Goal: Task Accomplishment & Management: Complete application form

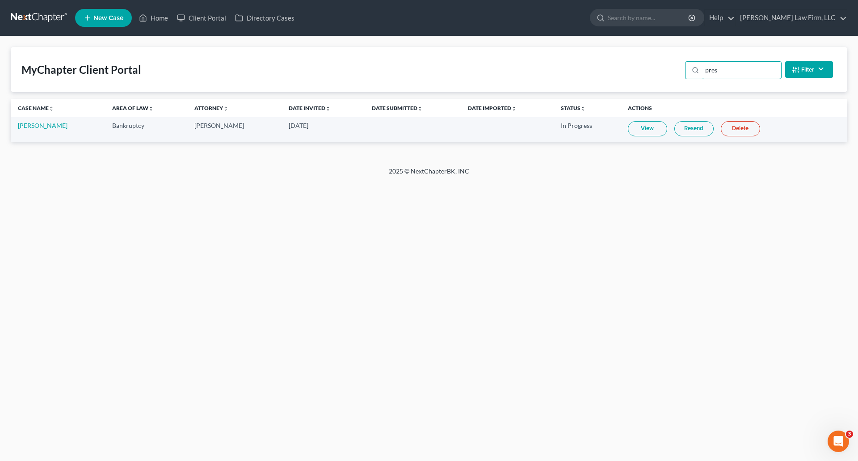
drag, startPoint x: 742, startPoint y: 65, endPoint x: 682, endPoint y: 63, distance: 59.5
click at [682, 63] on div "MyChapter Client Portal pres Filter Status Filter... Invited In Progress Ready …" at bounding box center [429, 69] width 837 height 45
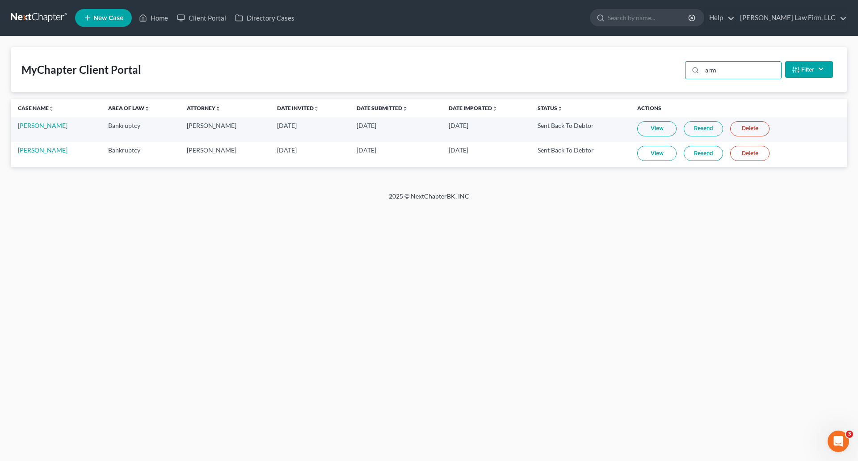
click at [652, 153] on link "View" at bounding box center [657, 153] width 39 height 15
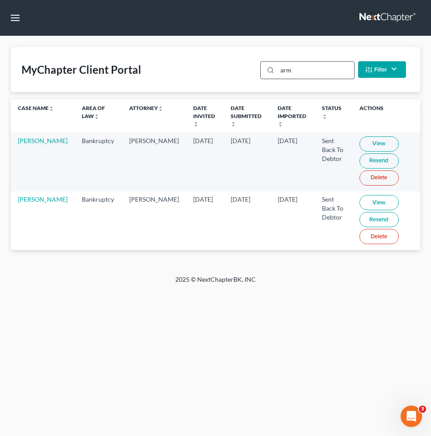
click at [285, 68] on input "arm" at bounding box center [315, 70] width 76 height 17
drag, startPoint x: 298, startPoint y: 71, endPoint x: 243, endPoint y: 64, distance: 55.4
click at [243, 64] on div "MyChapter Client Portal arm Filter Status Filter... Invited In Progress Ready T…" at bounding box center [216, 69] width 410 height 45
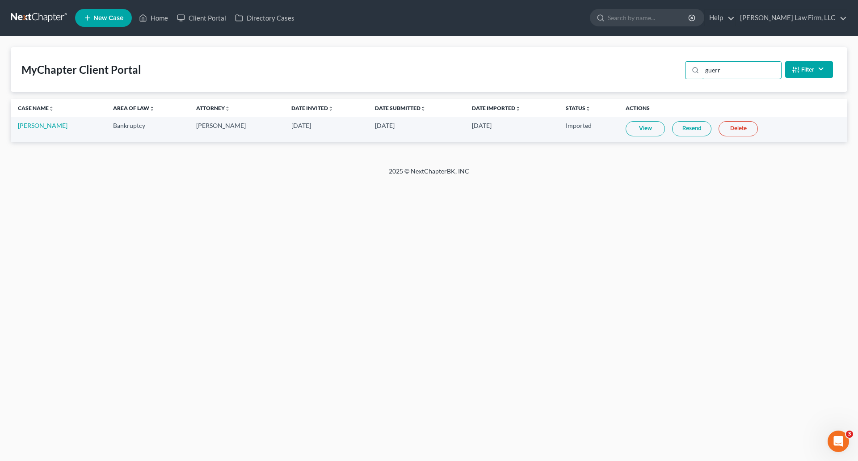
type input "guerr"
click at [45, 25] on link at bounding box center [39, 18] width 57 height 16
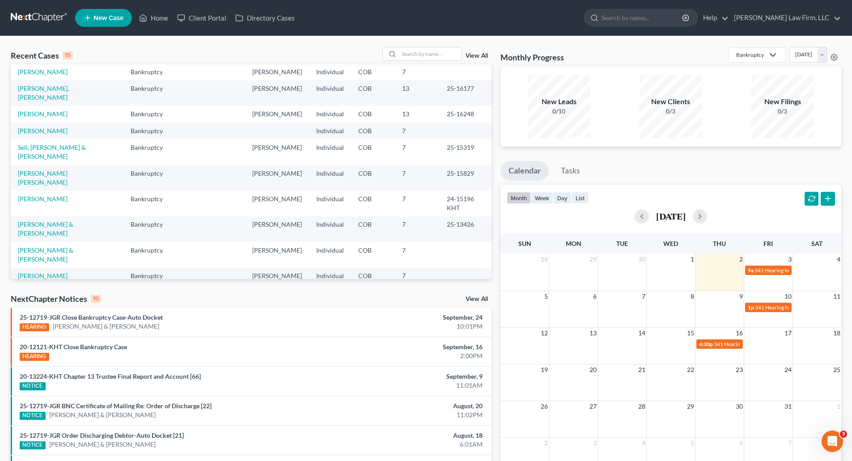
scroll to position [61, 0]
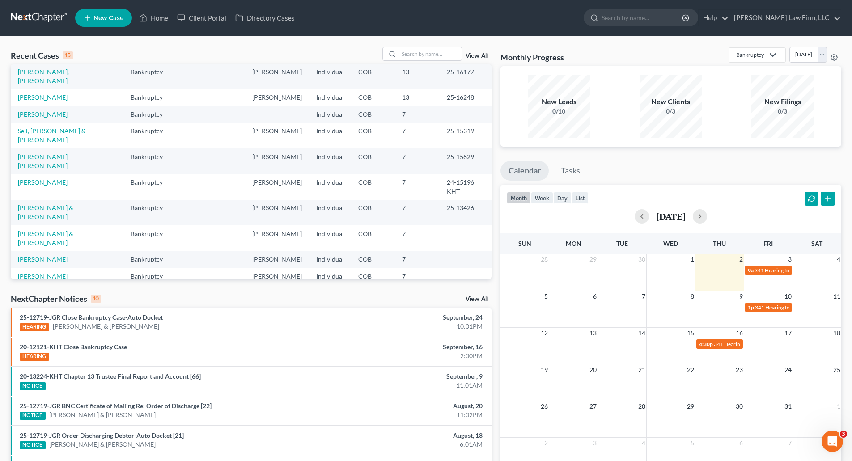
click at [37, 289] on link "[PERSON_NAME]" at bounding box center [43, 293] width 50 height 8
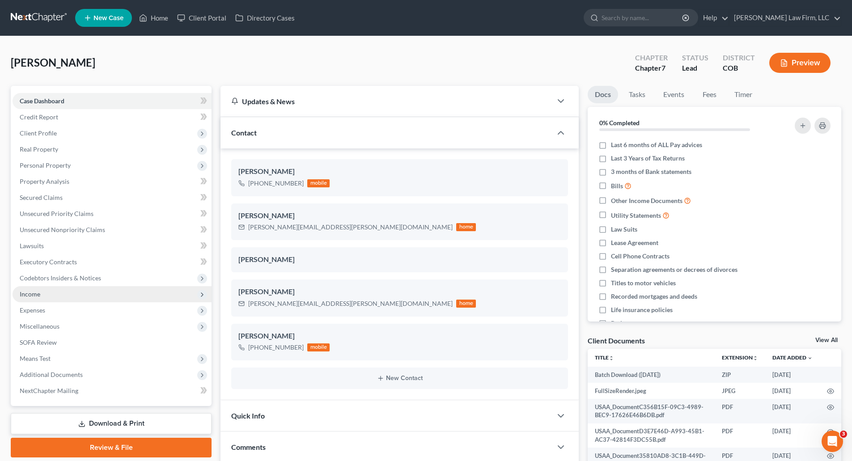
click at [48, 300] on span "Income" at bounding box center [112, 294] width 199 height 16
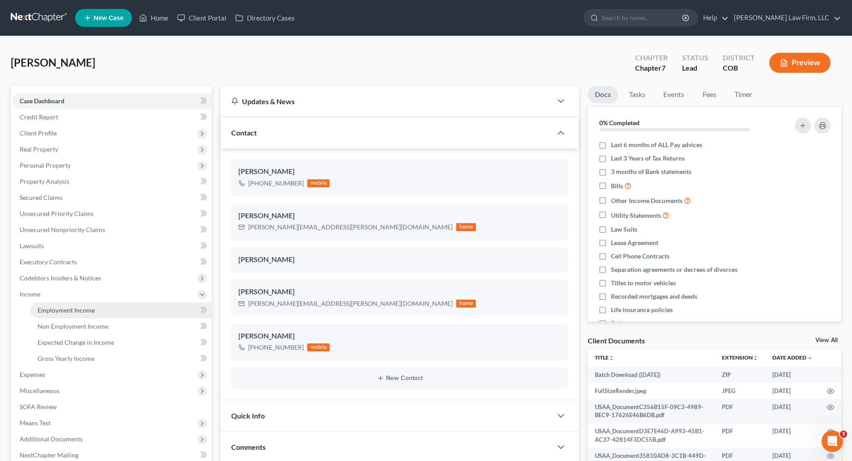
click at [51, 306] on span "Employment Income" at bounding box center [66, 310] width 57 height 8
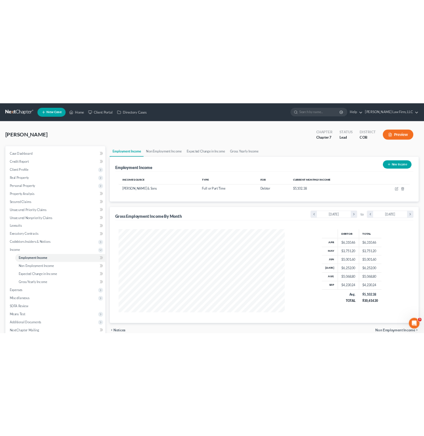
scroll to position [183, 385]
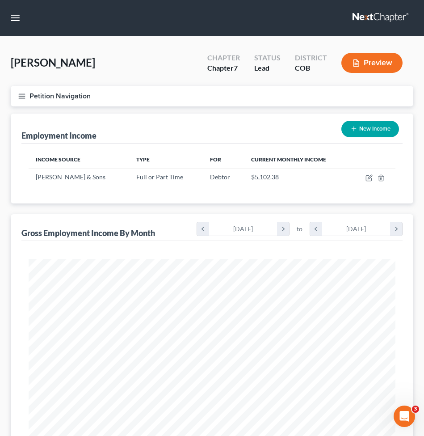
click at [167, 124] on div "Employment Income New Income" at bounding box center [211, 129] width 381 height 30
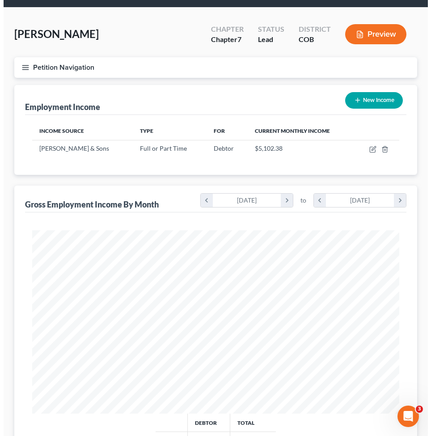
scroll to position [45, 0]
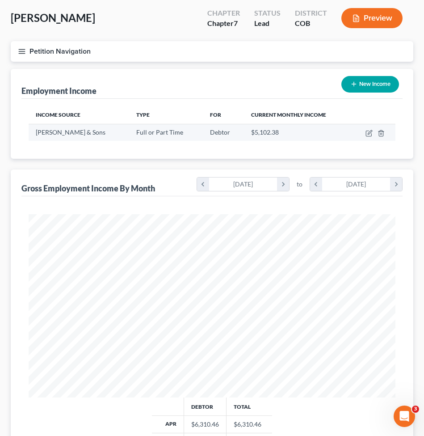
click at [156, 139] on td "Full or Part Time" at bounding box center [165, 132] width 73 height 17
click at [371, 133] on icon "button" at bounding box center [369, 133] width 7 height 7
select select "0"
select select "5"
select select "3"
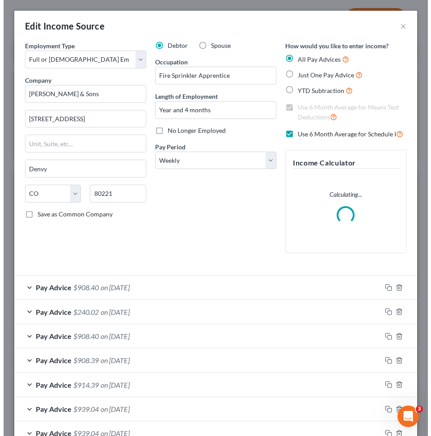
scroll to position [187, 392]
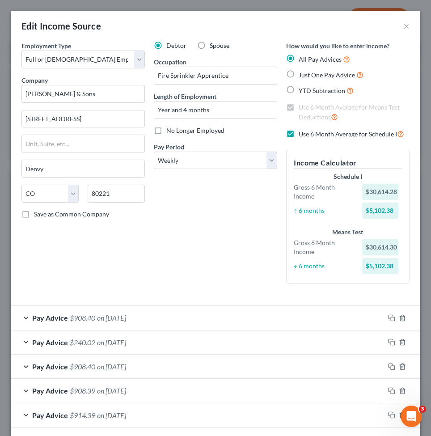
click at [139, 274] on div "Employment Type * Select Full or [DEMOGRAPHIC_DATA] Employment Self Employment …" at bounding box center [83, 165] width 132 height 249
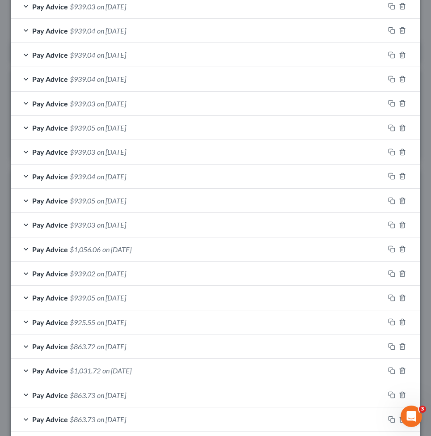
scroll to position [721, 0]
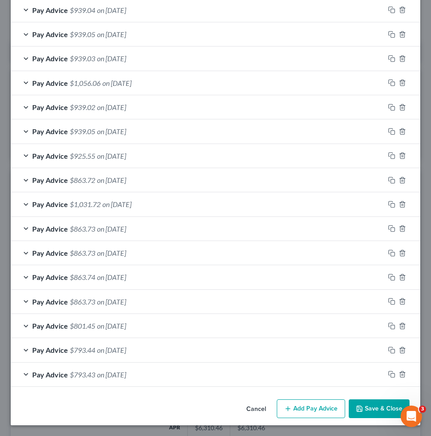
click at [297, 407] on button "Add Pay Advice" at bounding box center [311, 408] width 68 height 19
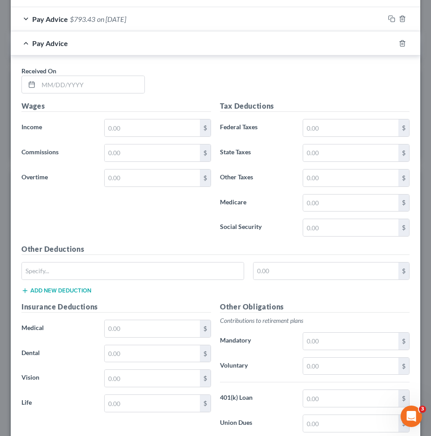
scroll to position [1186, 0]
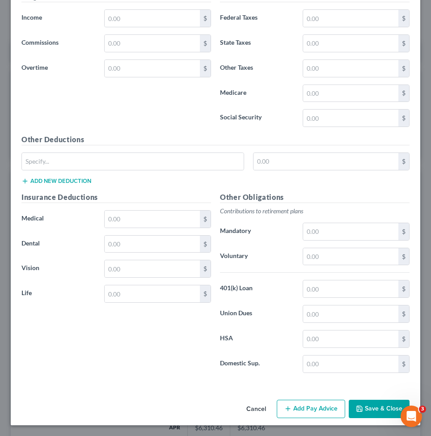
click at [312, 409] on button "Add Pay Advice" at bounding box center [311, 409] width 68 height 19
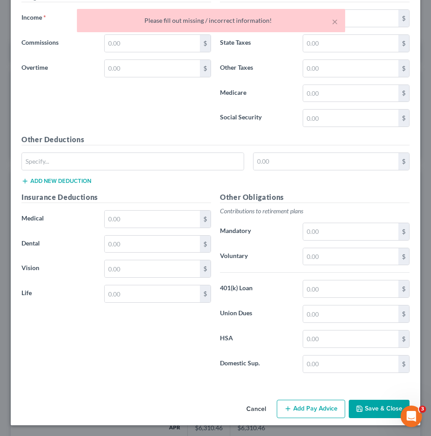
click at [97, 115] on div "Wages Income * $ Commissions $ Overtime $" at bounding box center [116, 62] width 199 height 143
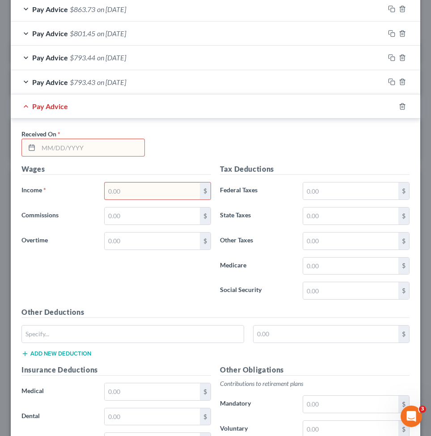
scroll to position [1017, 0]
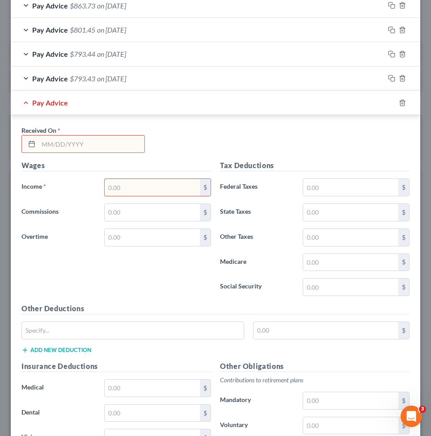
click at [82, 146] on input "text" at bounding box center [91, 143] width 106 height 17
click at [100, 152] on input "text" at bounding box center [91, 143] width 106 height 17
type input "[DATE]"
click at [200, 192] on div "$" at bounding box center [205, 187] width 11 height 17
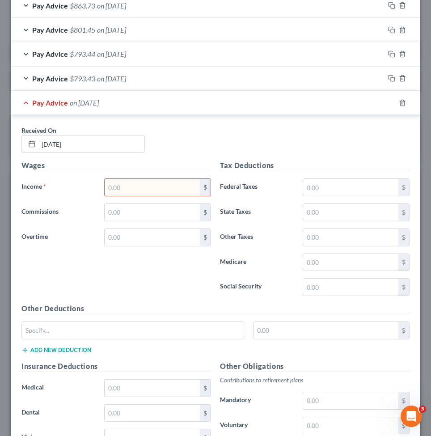
click at [138, 192] on input "text" at bounding box center [152, 187] width 95 height 17
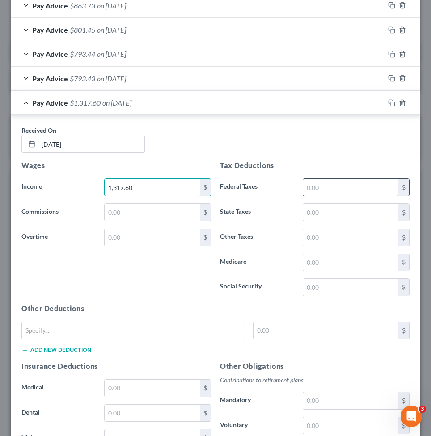
type input "1,317.60"
click at [318, 179] on input "text" at bounding box center [350, 187] width 95 height 17
click at [313, 185] on input "126.60" at bounding box center [350, 187] width 95 height 17
type input "128.60"
click at [330, 215] on input "text" at bounding box center [350, 212] width 95 height 17
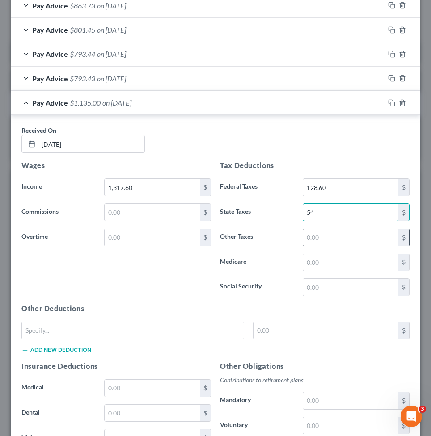
type input "54"
click at [332, 235] on input "text" at bounding box center [350, 237] width 95 height 17
click at [308, 284] on input "text" at bounding box center [350, 287] width 95 height 17
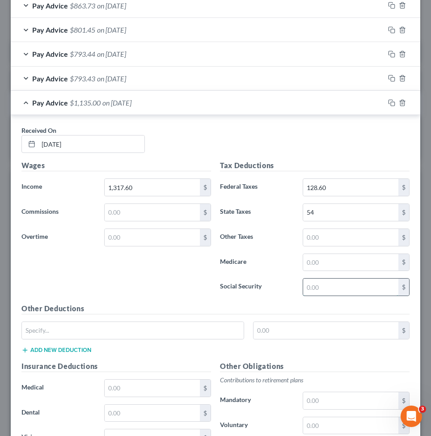
click at [312, 287] on input "text" at bounding box center [350, 287] width 95 height 17
type input "81.69"
click at [312, 265] on input "text" at bounding box center [350, 262] width 95 height 17
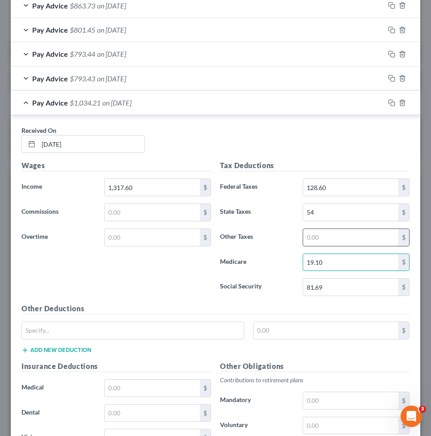
type input "19.10"
click at [312, 238] on input "text" at bounding box center [350, 237] width 95 height 17
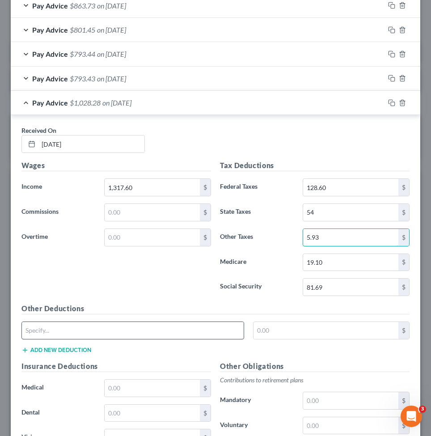
type input "5.93"
click at [140, 329] on input "text" at bounding box center [133, 330] width 222 height 17
type input "Dues"
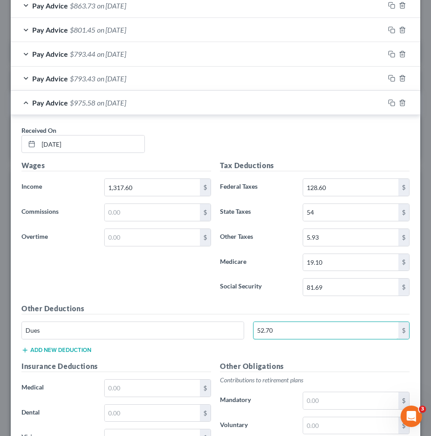
type input "52.70"
click at [79, 354] on div "Other Deductions Dues 52.70 $ Add new deduction" at bounding box center [215, 332] width 397 height 58
click at [73, 351] on button "Add new deduction" at bounding box center [56, 350] width 70 height 7
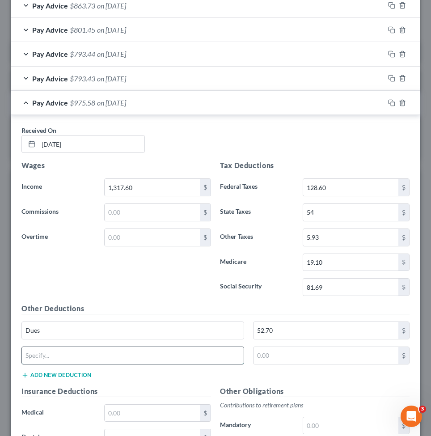
click at [86, 358] on input "text" at bounding box center [133, 355] width 222 height 17
type input "EBF"
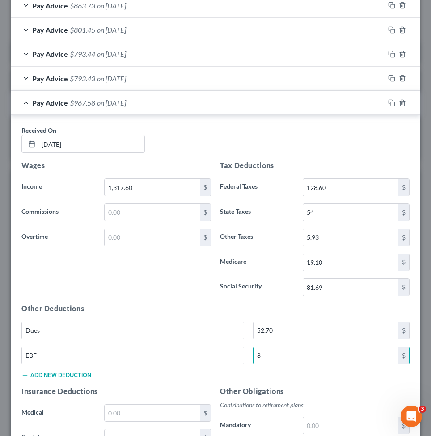
type input "8"
click at [78, 375] on button "Add new deduction" at bounding box center [56, 375] width 70 height 7
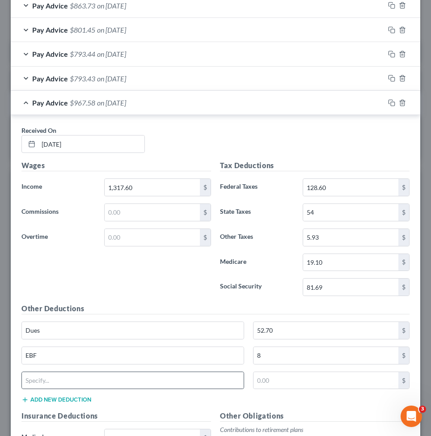
click at [86, 389] on div at bounding box center [132, 381] width 223 height 18
click at [89, 384] on input "text" at bounding box center [133, 380] width 222 height 17
type input "Industry"
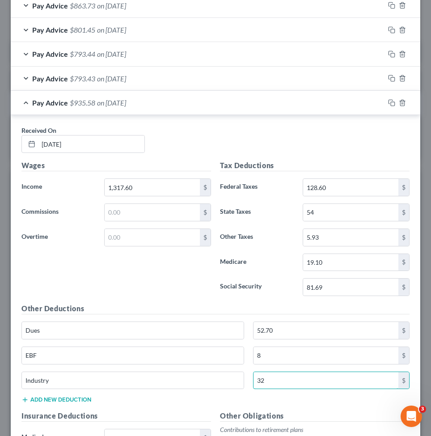
type input "32"
click at [50, 398] on button "Add new deduction" at bounding box center [56, 399] width 70 height 7
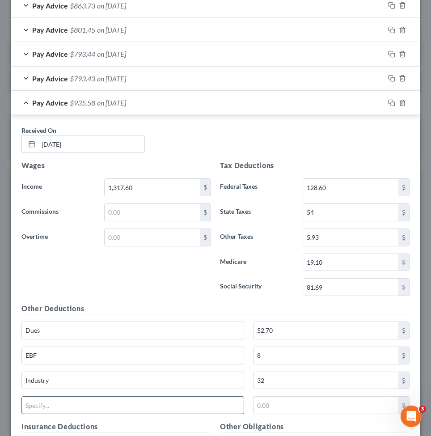
click at [65, 406] on input "text" at bounding box center [133, 405] width 222 height 17
type input "Organize"
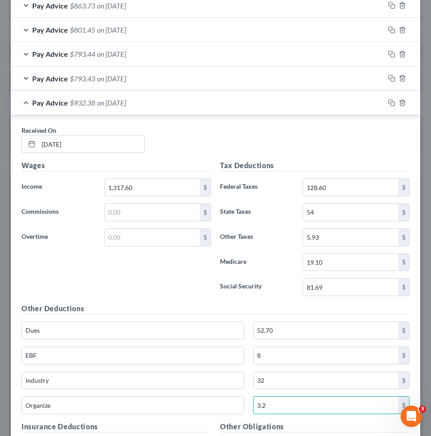
type input "3.2"
click at [205, 288] on div "Wages Income * 1,317.60 $ Commissions $ Overtime $" at bounding box center [116, 231] width 199 height 143
click at [229, 104] on div "Pay Advice $932.38 on [DATE]" at bounding box center [198, 103] width 374 height 24
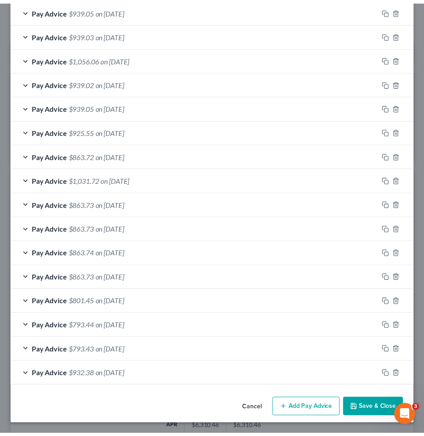
scroll to position [745, 0]
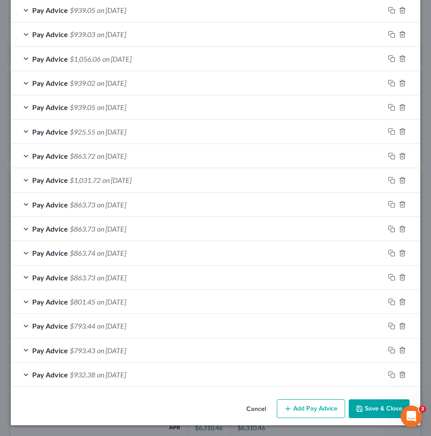
click at [380, 406] on button "Save & Close" at bounding box center [379, 408] width 61 height 19
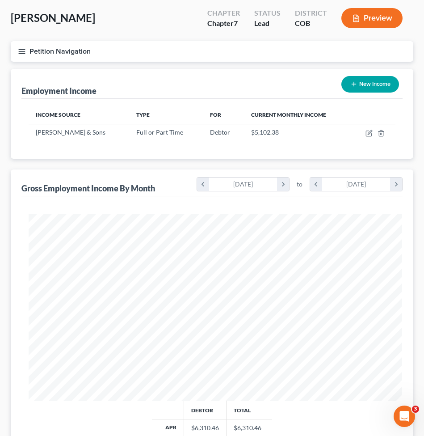
scroll to position [446917, 446715]
